Goal: Check status: Check status

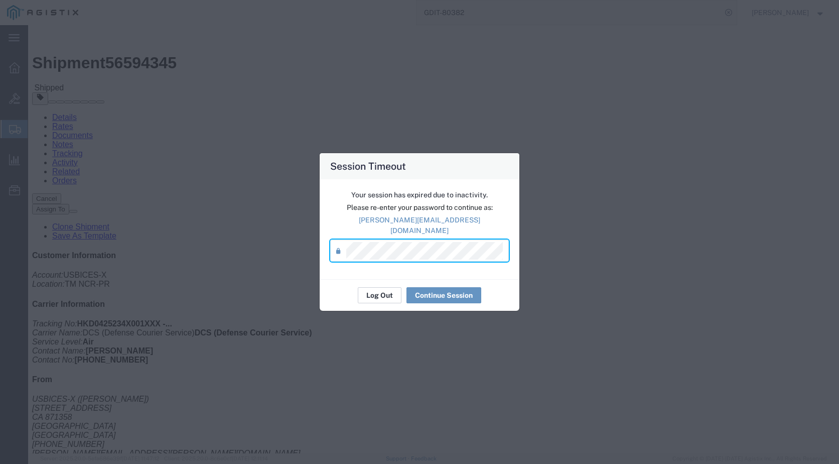
click at [389, 289] on button "Log Out" at bounding box center [380, 295] width 44 height 16
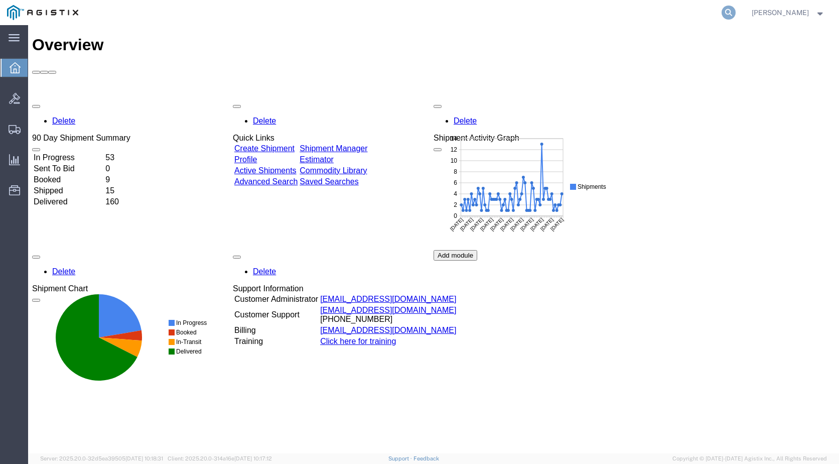
click at [726, 11] on icon at bounding box center [729, 13] width 14 height 14
click at [533, 17] on input "search" at bounding box center [569, 13] width 305 height 24
paste input "56563637"
type input "56563637"
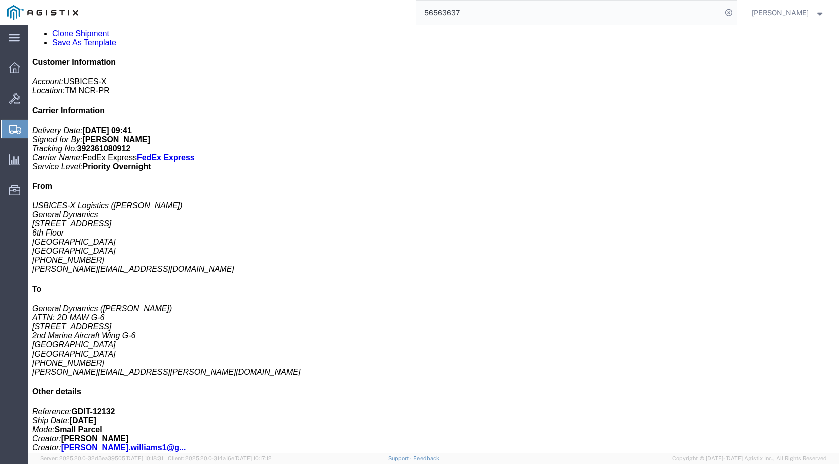
scroll to position [201, 0]
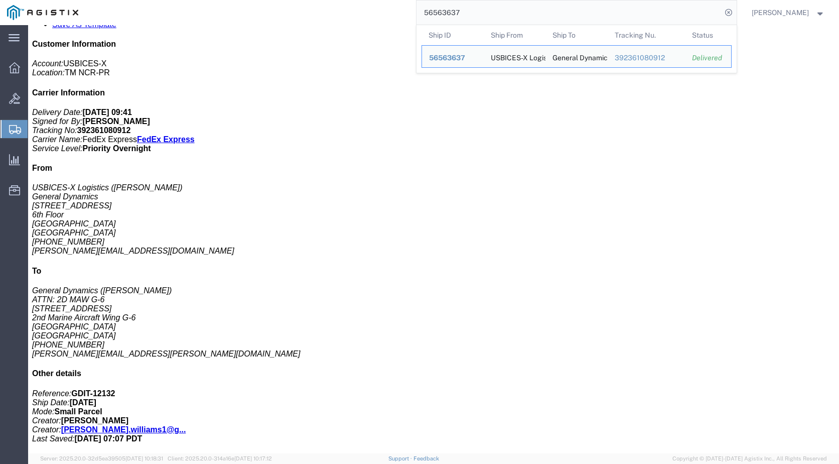
click div "1 Cardboard Box(es) Total weight: 5.00 LBS Tracking: 392361080912 Dimensions: L…"
